Goal: Task Accomplishment & Management: Manage account settings

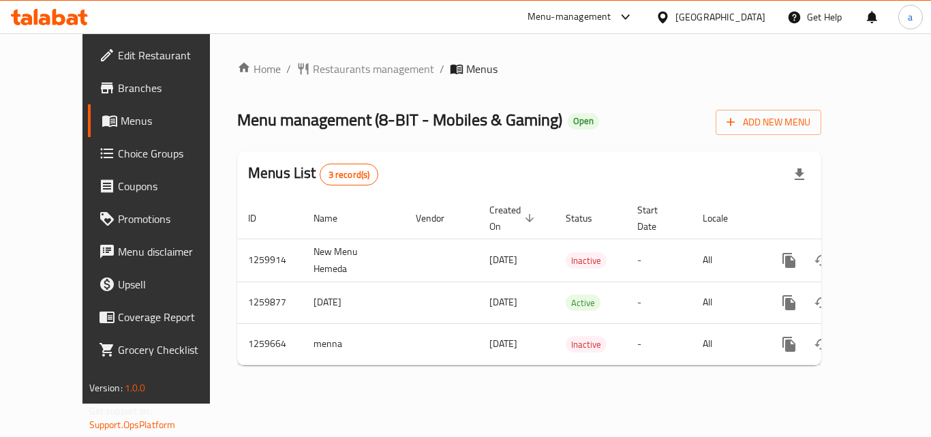
click at [294, 46] on div "Home / Restaurants management / Menus Menu management ( 8-BIT - Mobiles & Gamin…" at bounding box center [529, 218] width 639 height 370
click at [313, 72] on span "Restaurants management" at bounding box center [373, 69] width 121 height 16
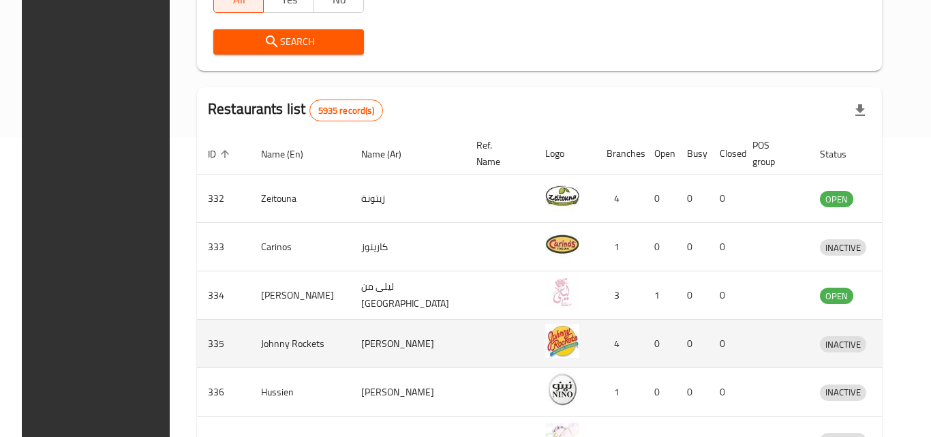
scroll to position [595, 0]
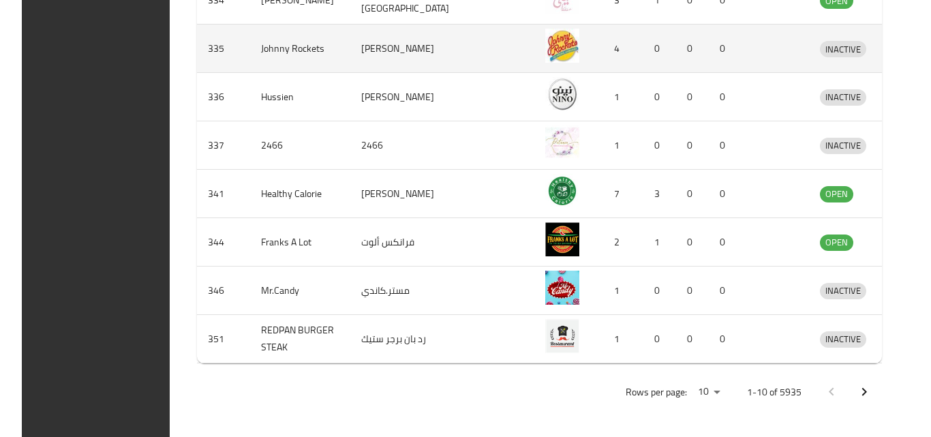
click at [809, 42] on td "INACTIVE" at bounding box center [846, 49] width 74 height 48
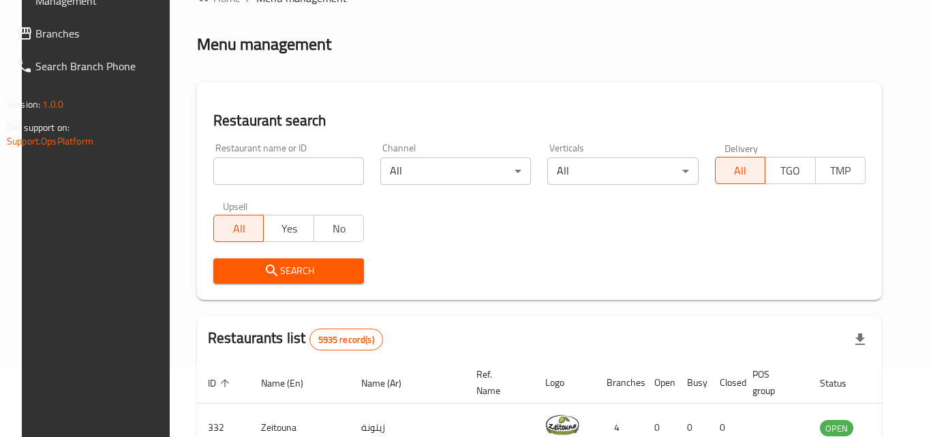
scroll to position [0, 0]
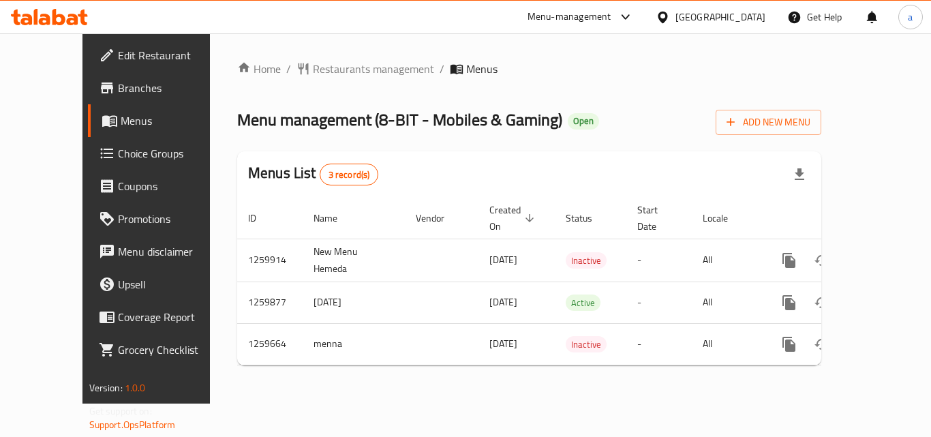
click at [675, 20] on div at bounding box center [666, 17] width 20 height 15
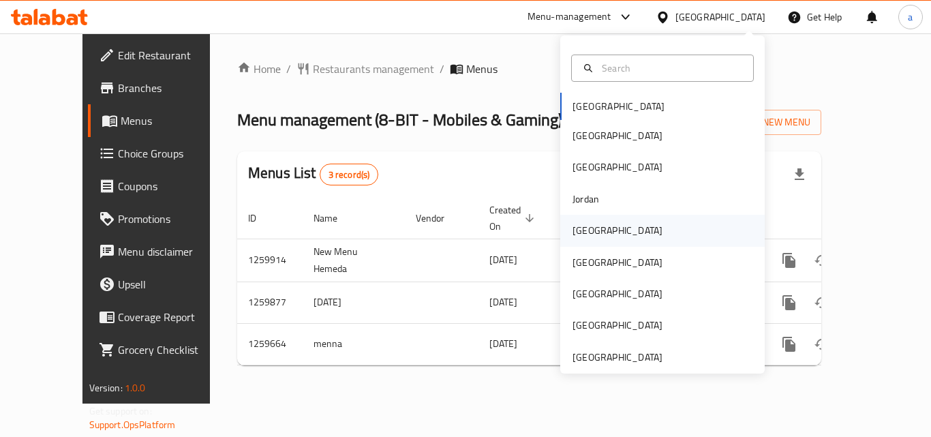
click at [580, 233] on div "Kuwait" at bounding box center [617, 230] width 90 height 15
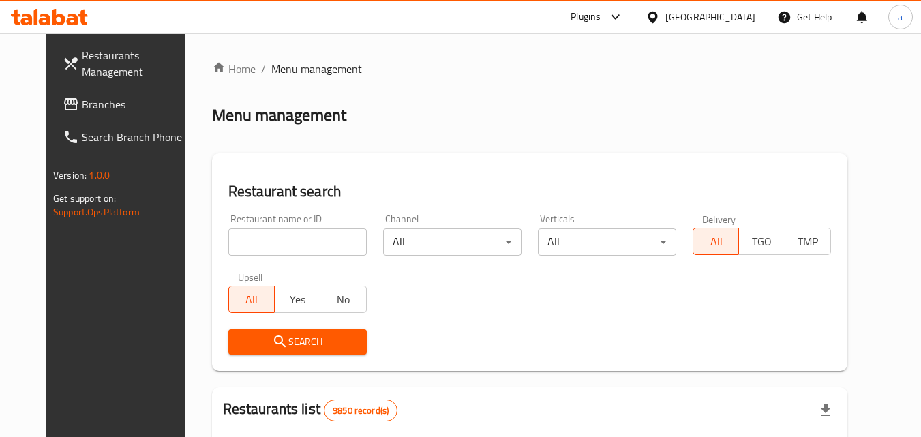
click at [28, 101] on div at bounding box center [460, 218] width 921 height 437
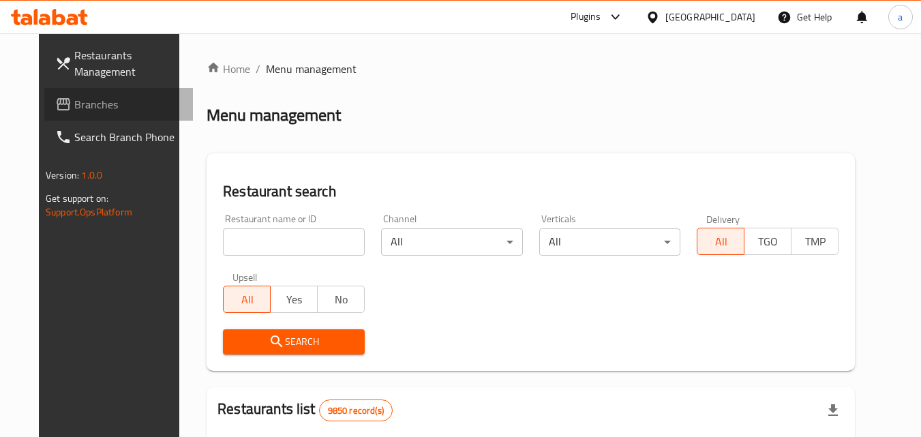
click at [57, 101] on icon at bounding box center [64, 104] width 14 height 12
